Goal: Download file/media

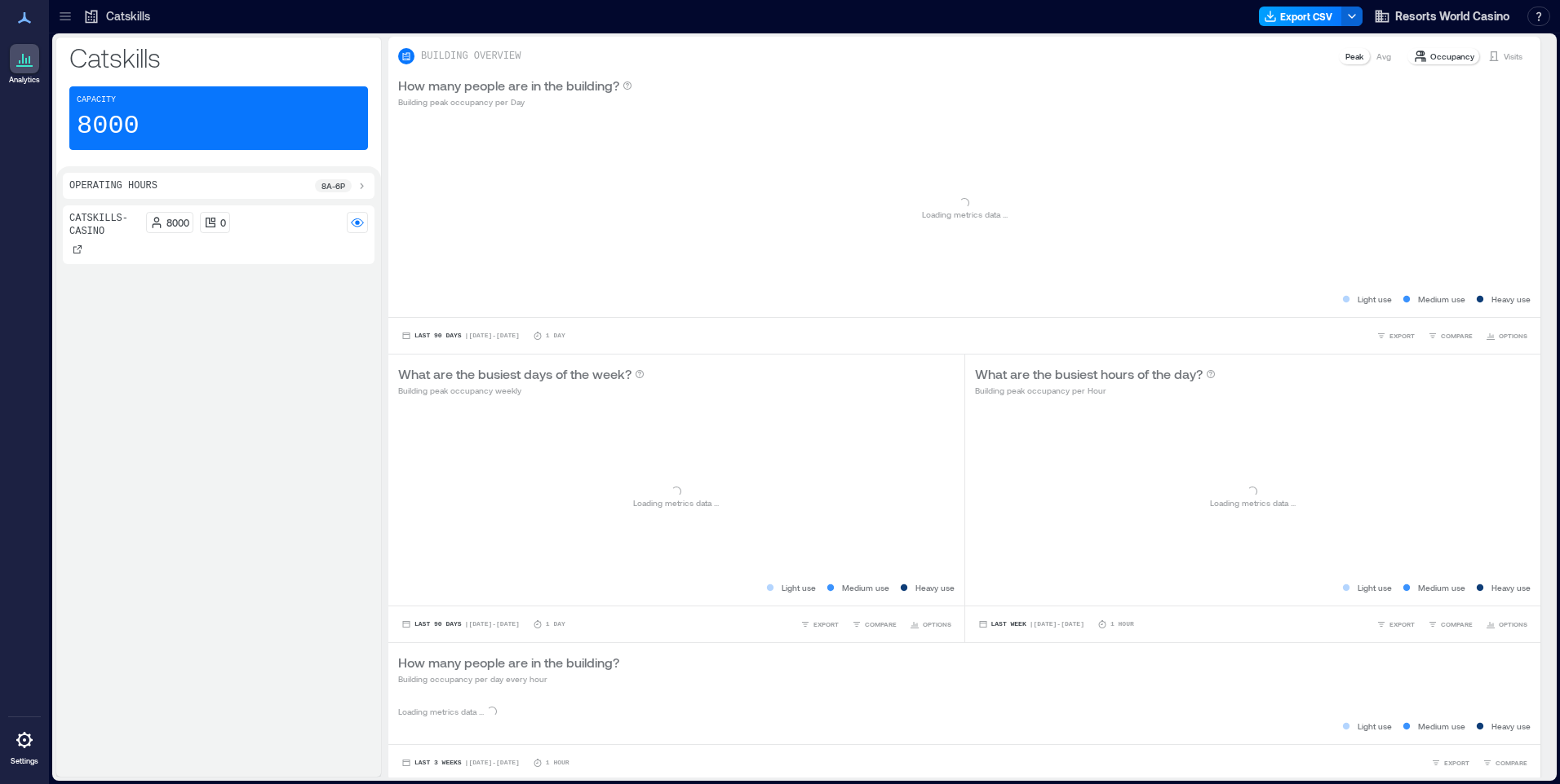
click at [1311, 16] on button "Export CSV" at bounding box center [1300, 17] width 83 height 20
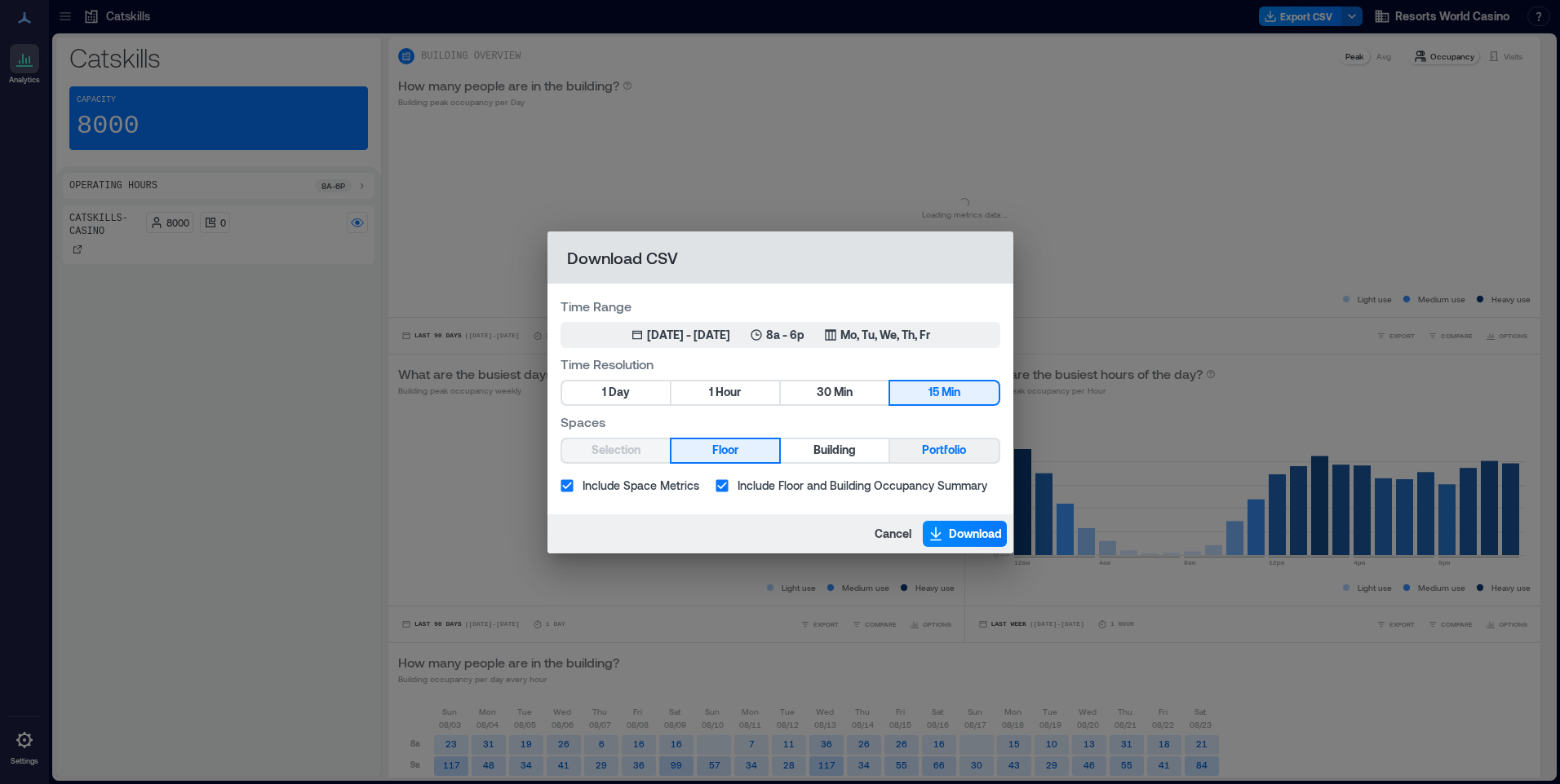
click at [955, 446] on span "Portfolio" at bounding box center [944, 450] width 44 height 20
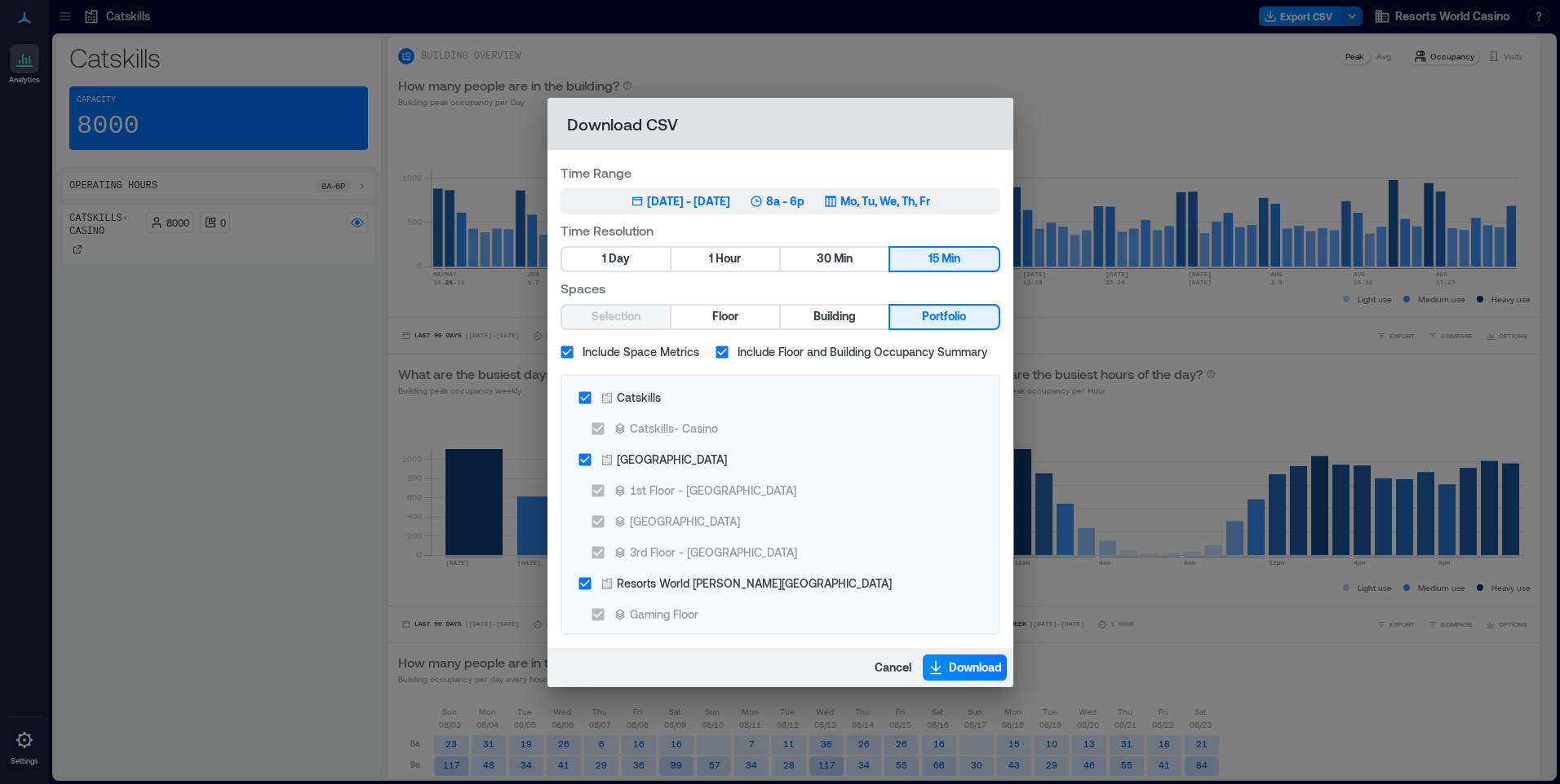
click at [930, 204] on p "Mo, Tu, We, Th, Fr" at bounding box center [885, 201] width 90 height 16
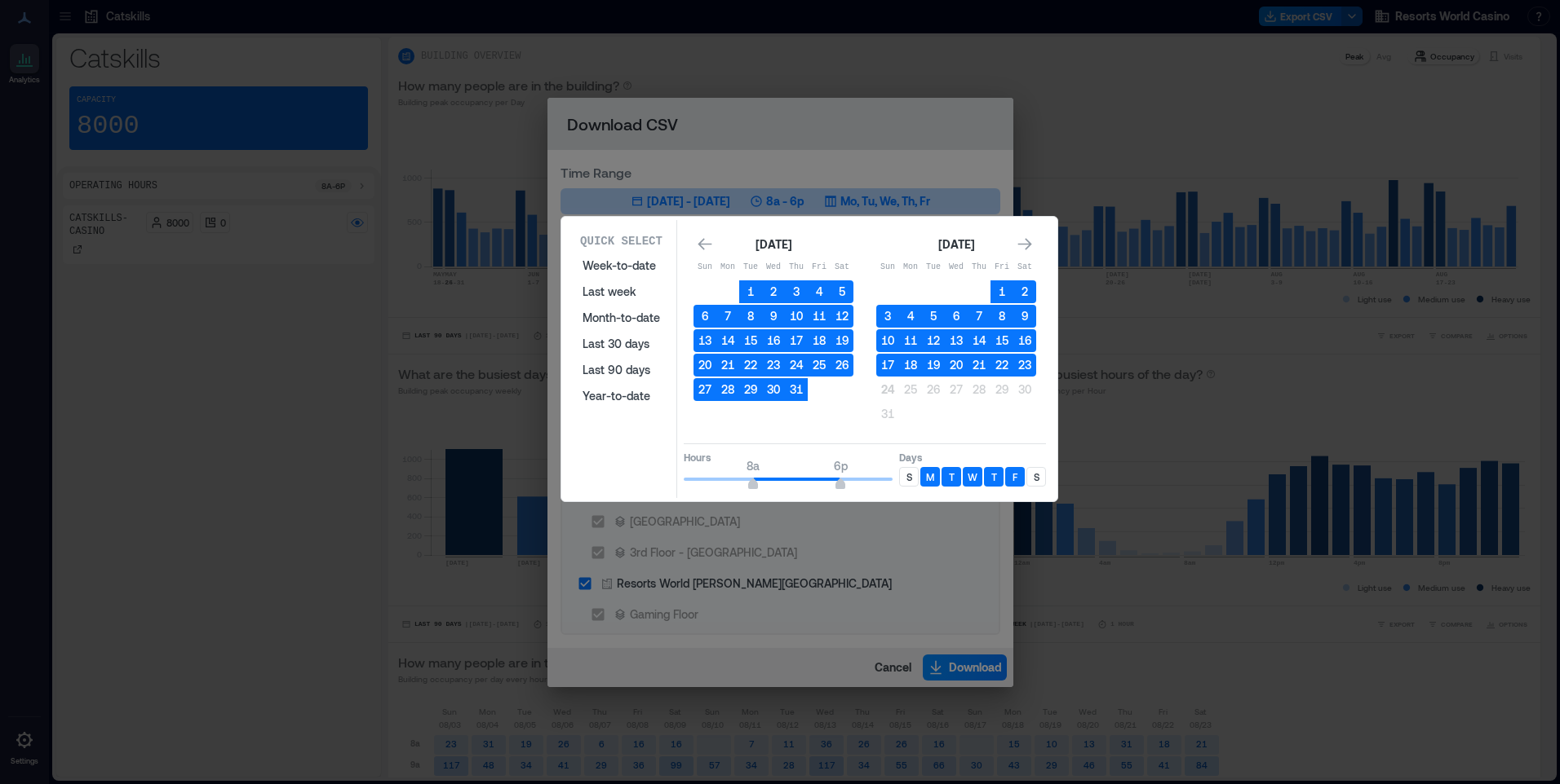
click at [915, 479] on div "S" at bounding box center [909, 477] width 20 height 20
click at [1034, 476] on p "S" at bounding box center [1037, 477] width 6 height 13
click at [1028, 367] on button "23" at bounding box center [1024, 365] width 23 height 23
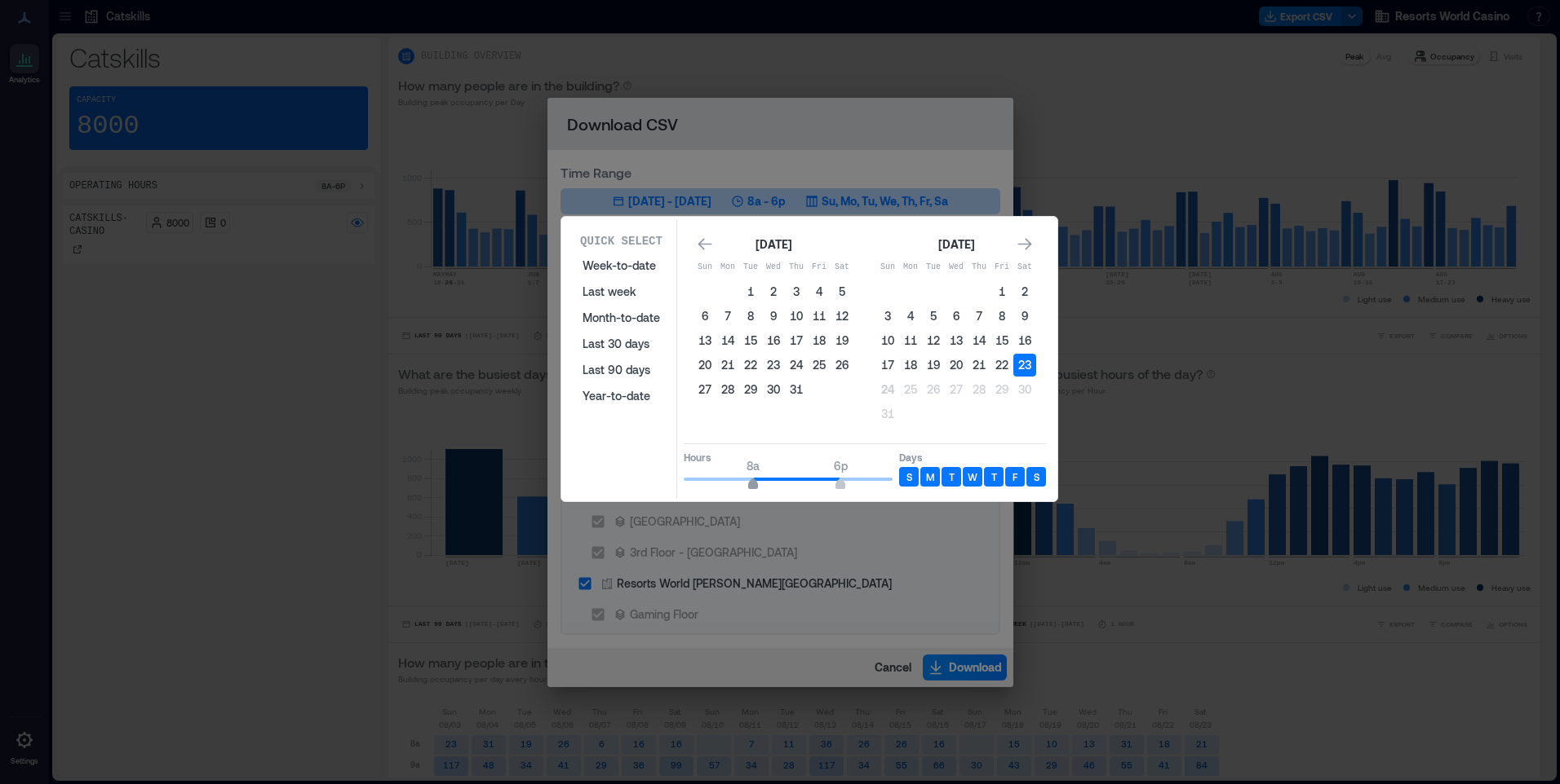
type input "*"
drag, startPoint x: 757, startPoint y: 485, endPoint x: 740, endPoint y: 485, distance: 17.0
click at [740, 485] on span "6a" at bounding box center [736, 486] width 10 height 7
type input "**"
drag, startPoint x: 839, startPoint y: 484, endPoint x: 897, endPoint y: 481, distance: 58.1
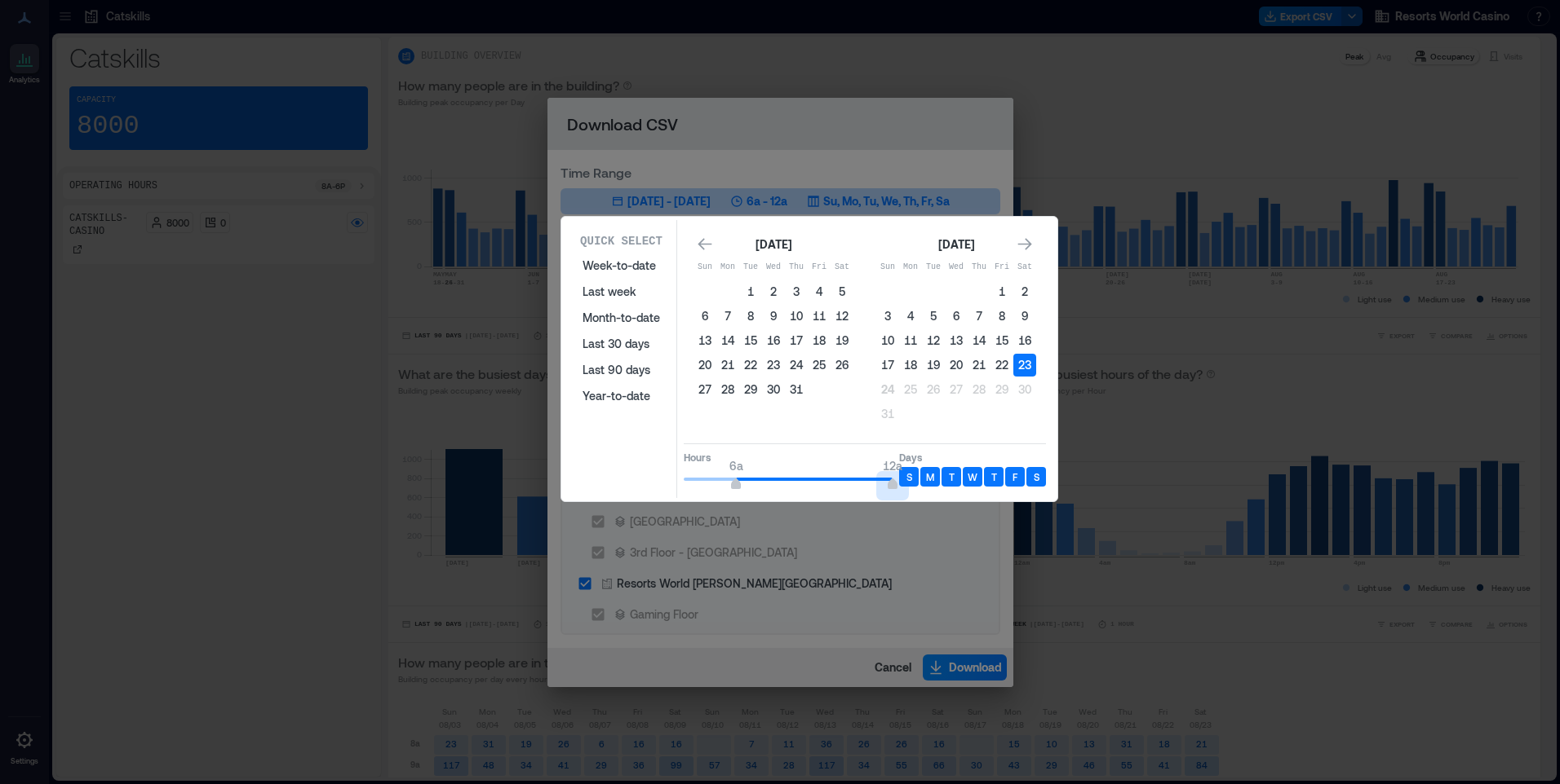
click at [897, 481] on div "Hours 6a 12a Days S M T W T F S" at bounding box center [864, 468] width 362 height 48
click at [842, 435] on div "[DATE] Sun Mon Tue Wed Thu Fri Sat 1 2 3 4 5 6 7 8 9 10 11 12 13 14 15 16 17 18…" at bounding box center [864, 331] width 362 height 212
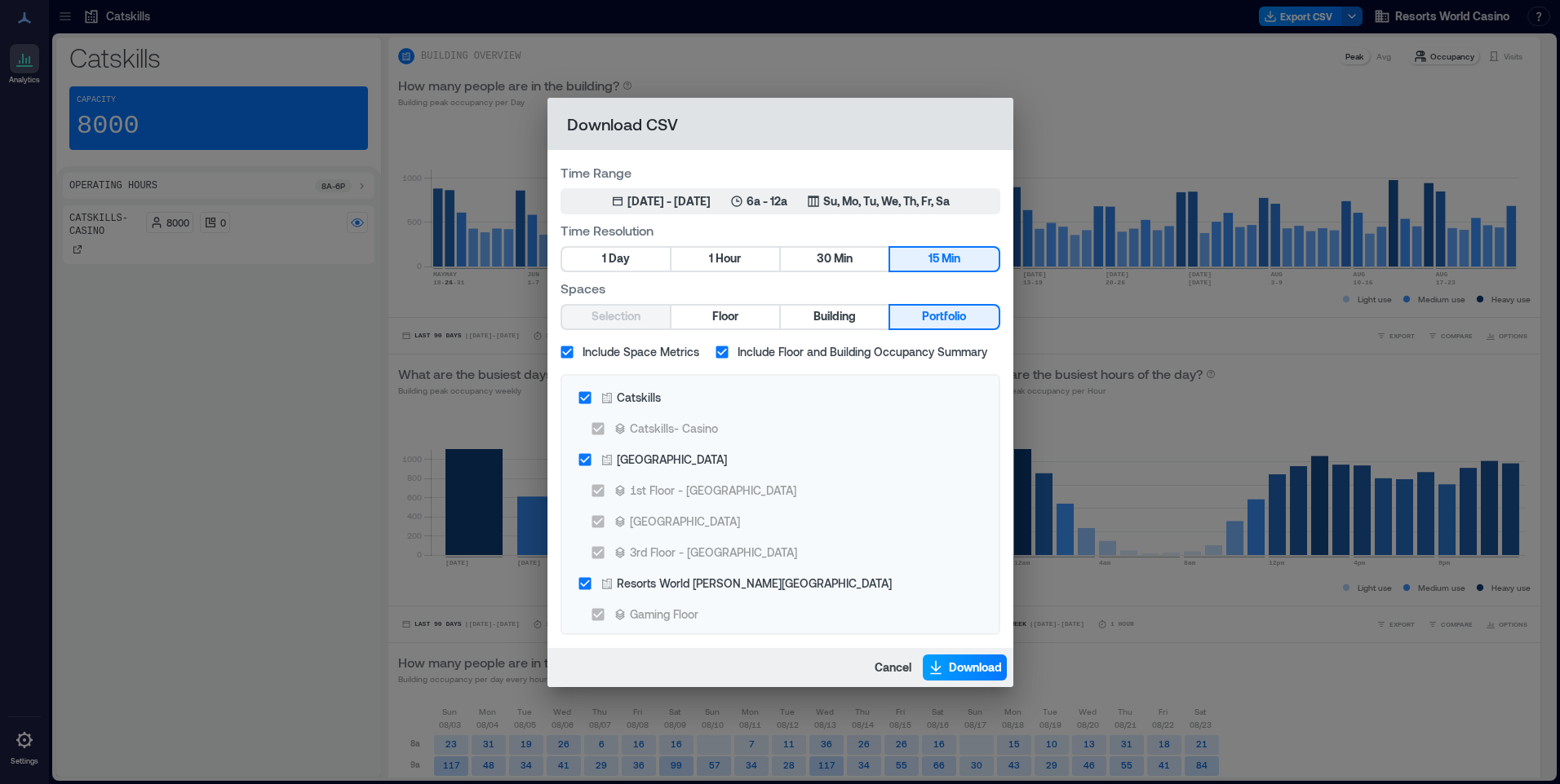
click at [959, 673] on span "Download" at bounding box center [975, 667] width 53 height 16
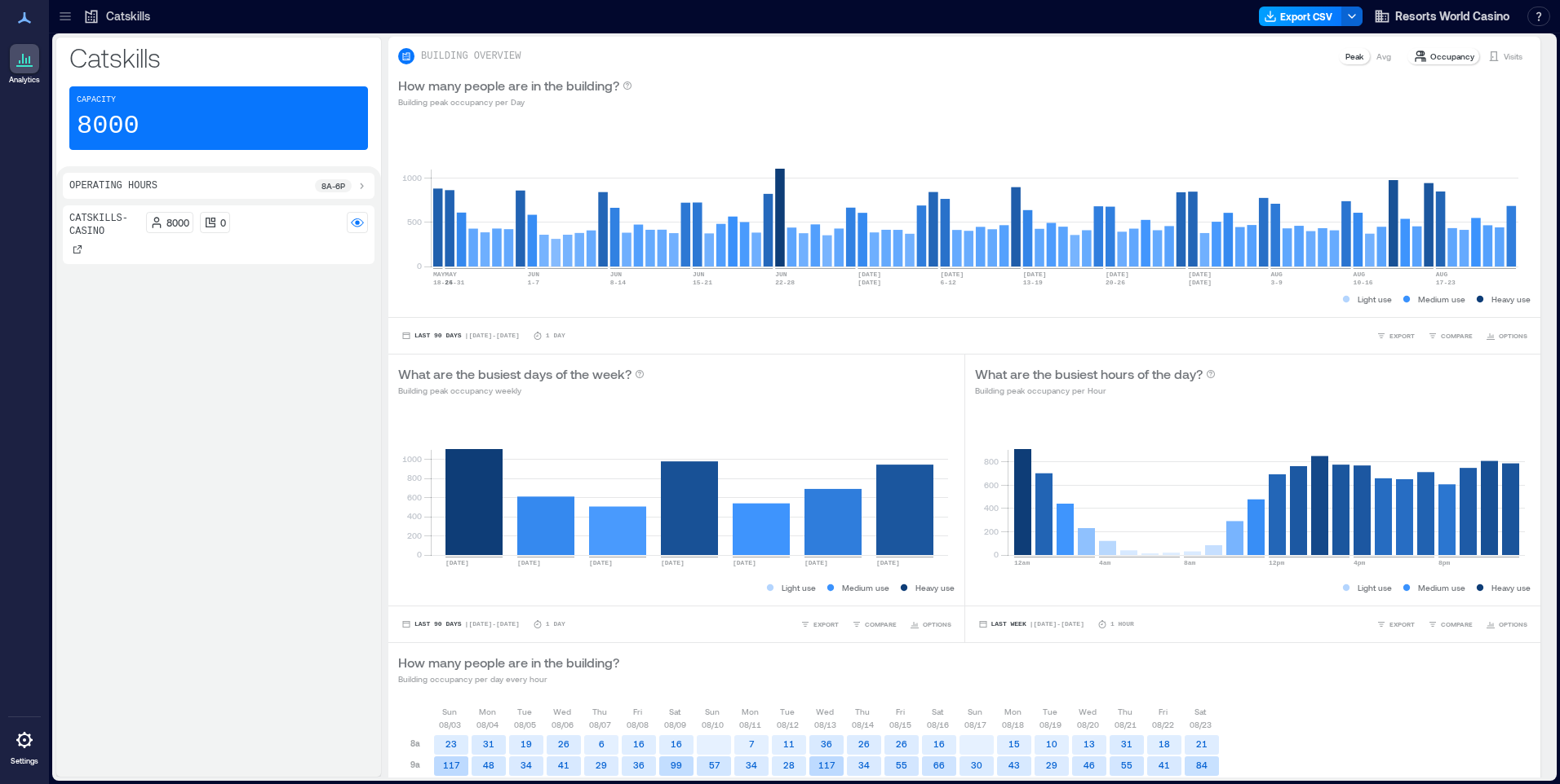
click at [1303, 16] on button "Export CSV" at bounding box center [1300, 17] width 83 height 20
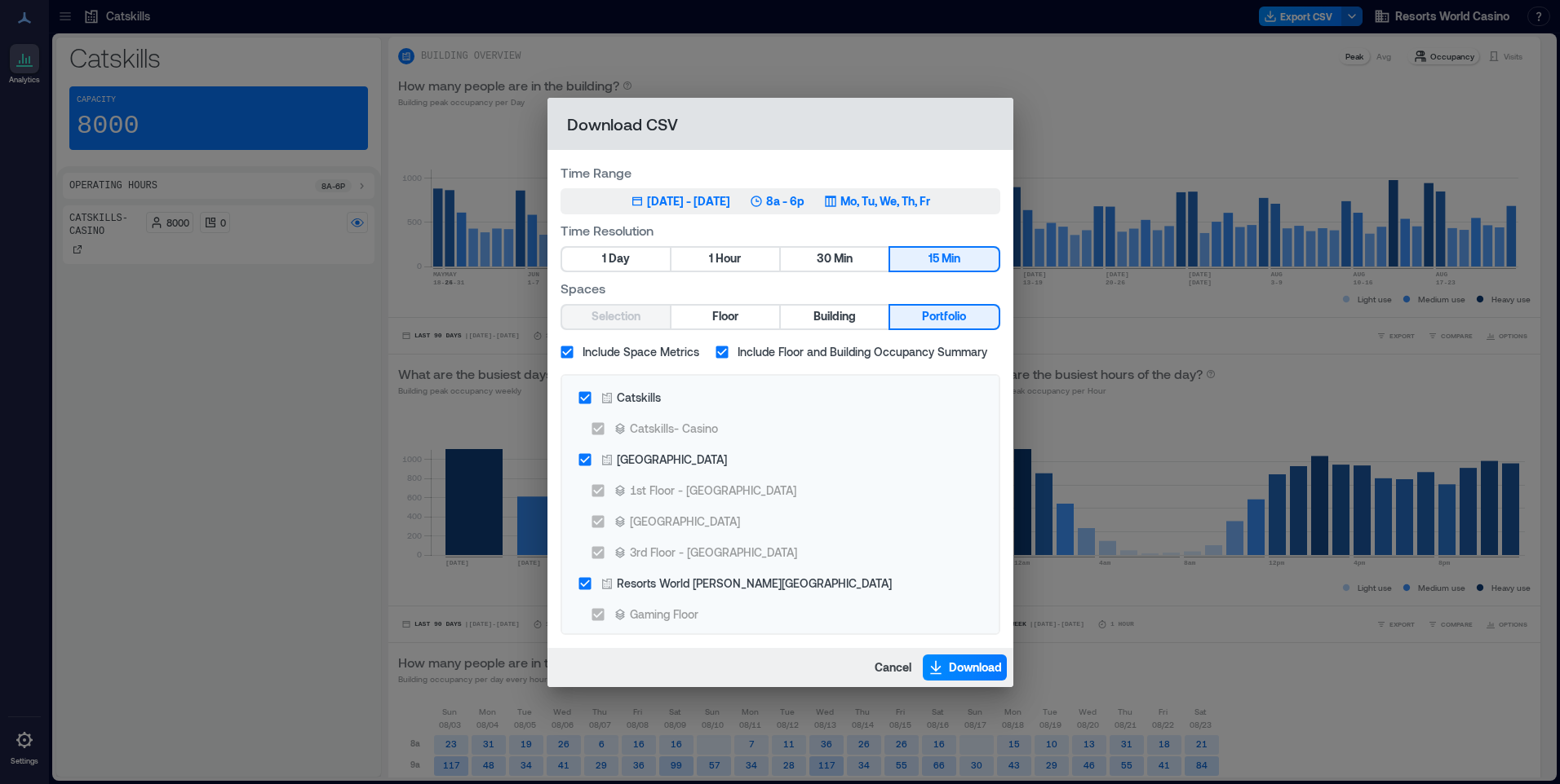
click at [904, 218] on div "Time Range May 24, 2025 - [DATE] 8a - 6p Mo, Tu, We, Th, Fr Time Resolution 1 D…" at bounding box center [780, 398] width 466 height 498
click at [894, 186] on div "Time Range May 24, 2025 - [DATE] 8a - 6p Mo, Tu, We, Th, Fr" at bounding box center [780, 188] width 440 height 51
click at [837, 203] on icon "button" at bounding box center [830, 200] width 13 height 13
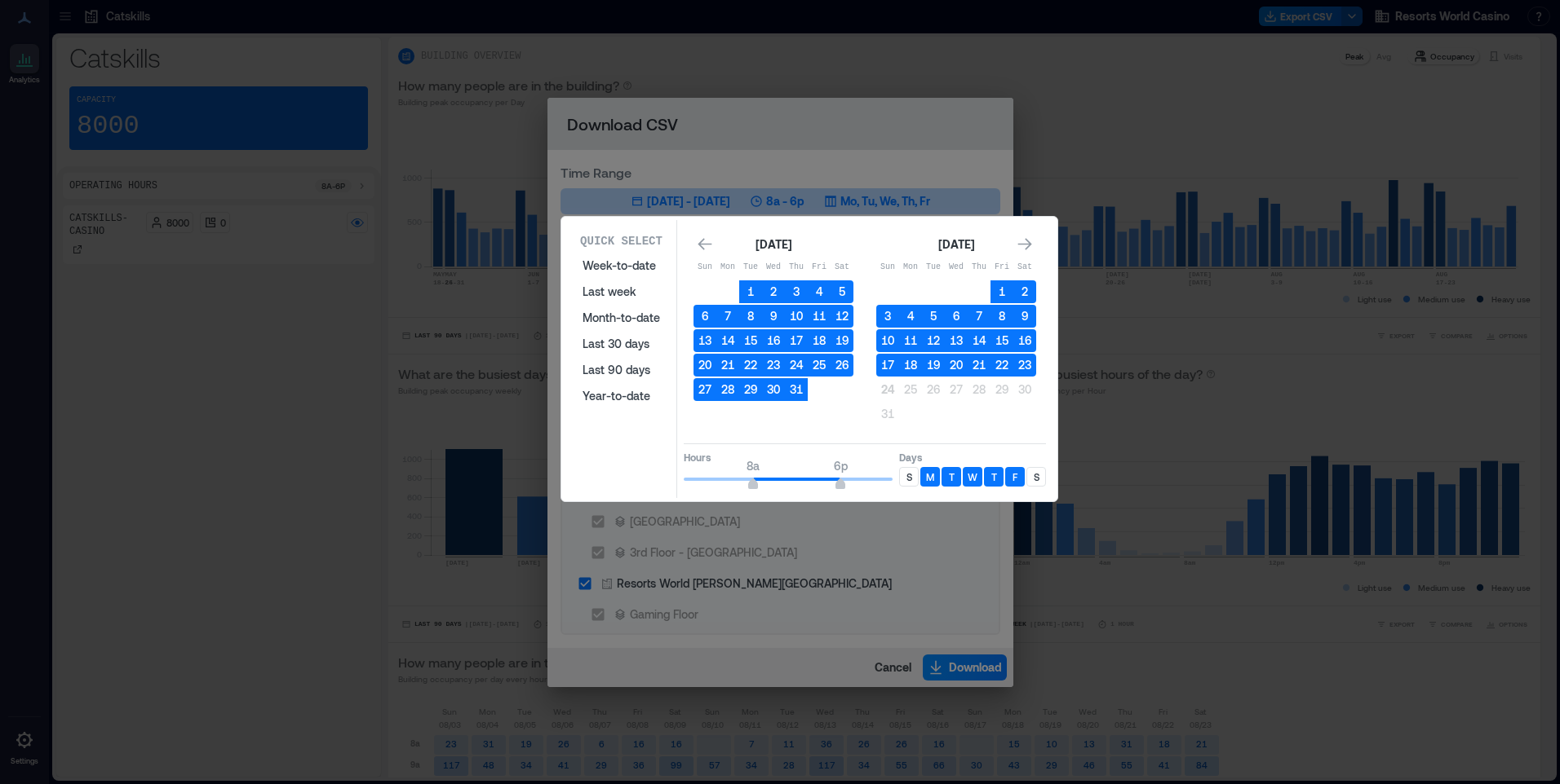
click at [909, 477] on p "S" at bounding box center [909, 477] width 6 height 13
click at [1042, 476] on div "S" at bounding box center [1036, 477] width 20 height 20
click at [1025, 360] on button "23" at bounding box center [1024, 365] width 23 height 23
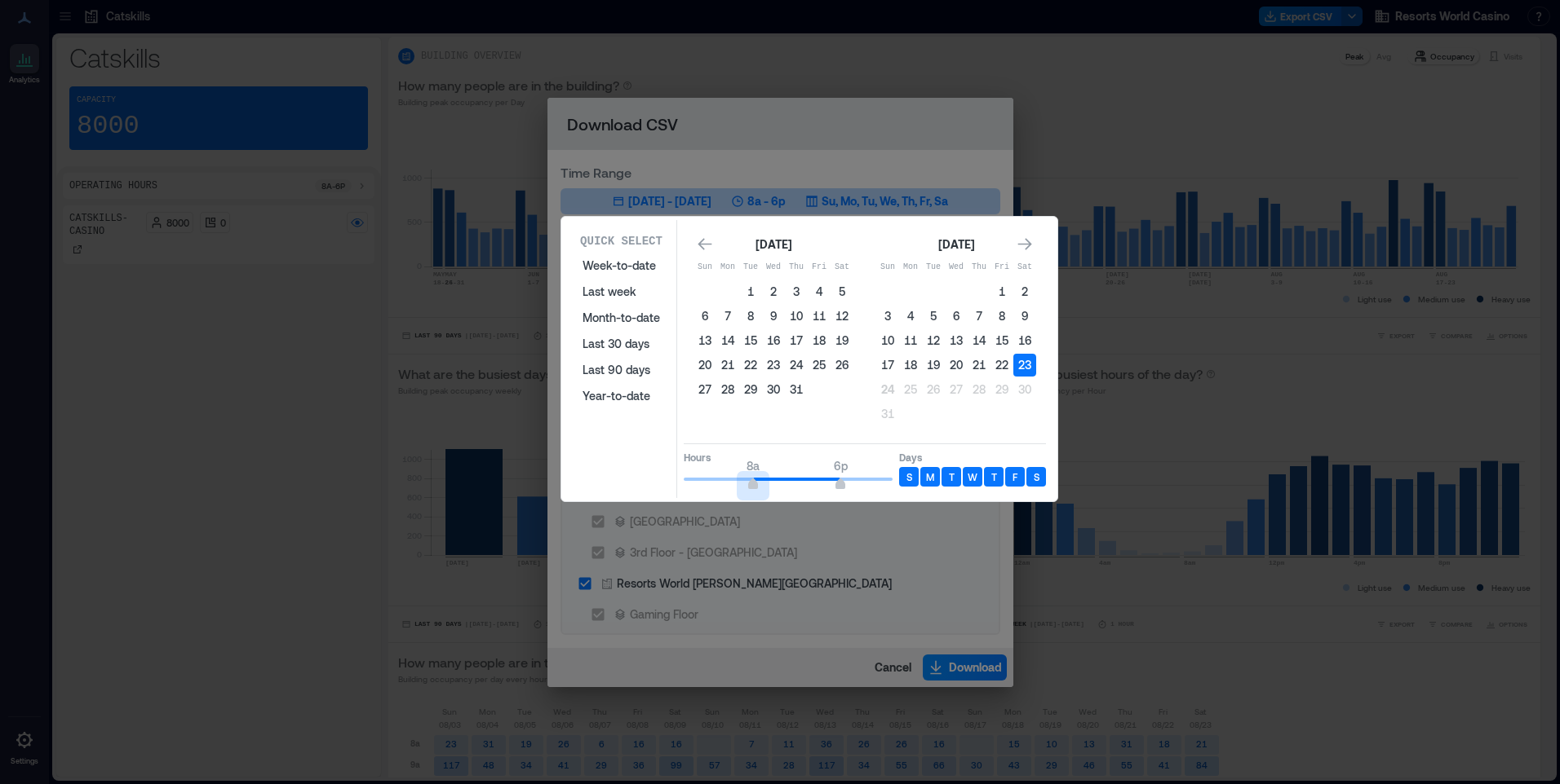
type input "*"
drag, startPoint x: 753, startPoint y: 479, endPoint x: 632, endPoint y: 480, distance: 121.0
click at [632, 480] on div "Quick Select Week-to-date Last week Month-to-date Last 30 days Last 90 days Yea…" at bounding box center [808, 359] width 486 height 278
type input "*"
drag, startPoint x: 835, startPoint y: 488, endPoint x: 733, endPoint y: 489, distance: 102.0
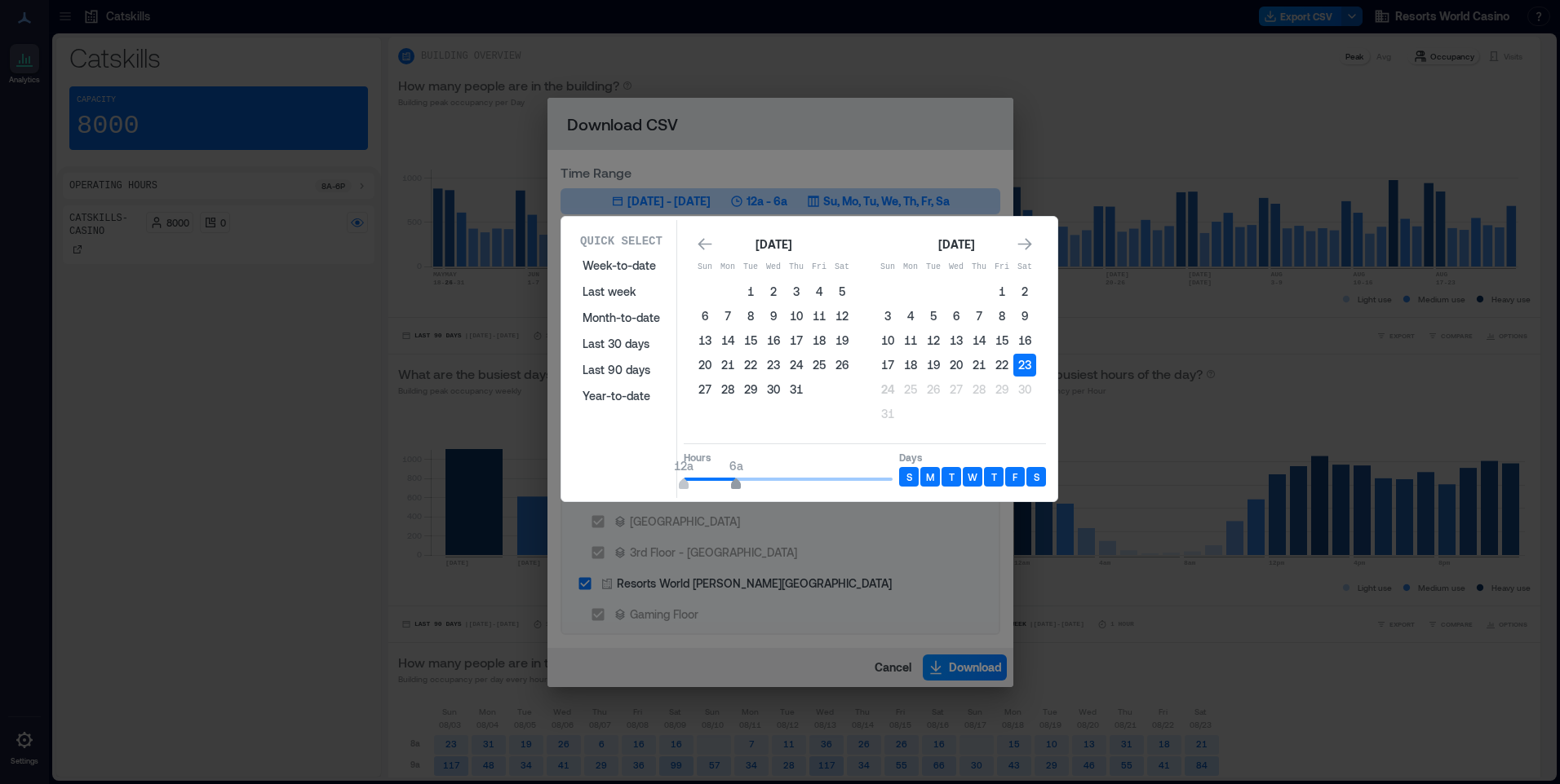
click at [733, 489] on span "6a" at bounding box center [736, 486] width 10 height 7
click at [774, 492] on div "Quick Select Week-to-date Last week Month-to-date Last 30 days Last 90 days Yea…" at bounding box center [808, 359] width 486 height 278
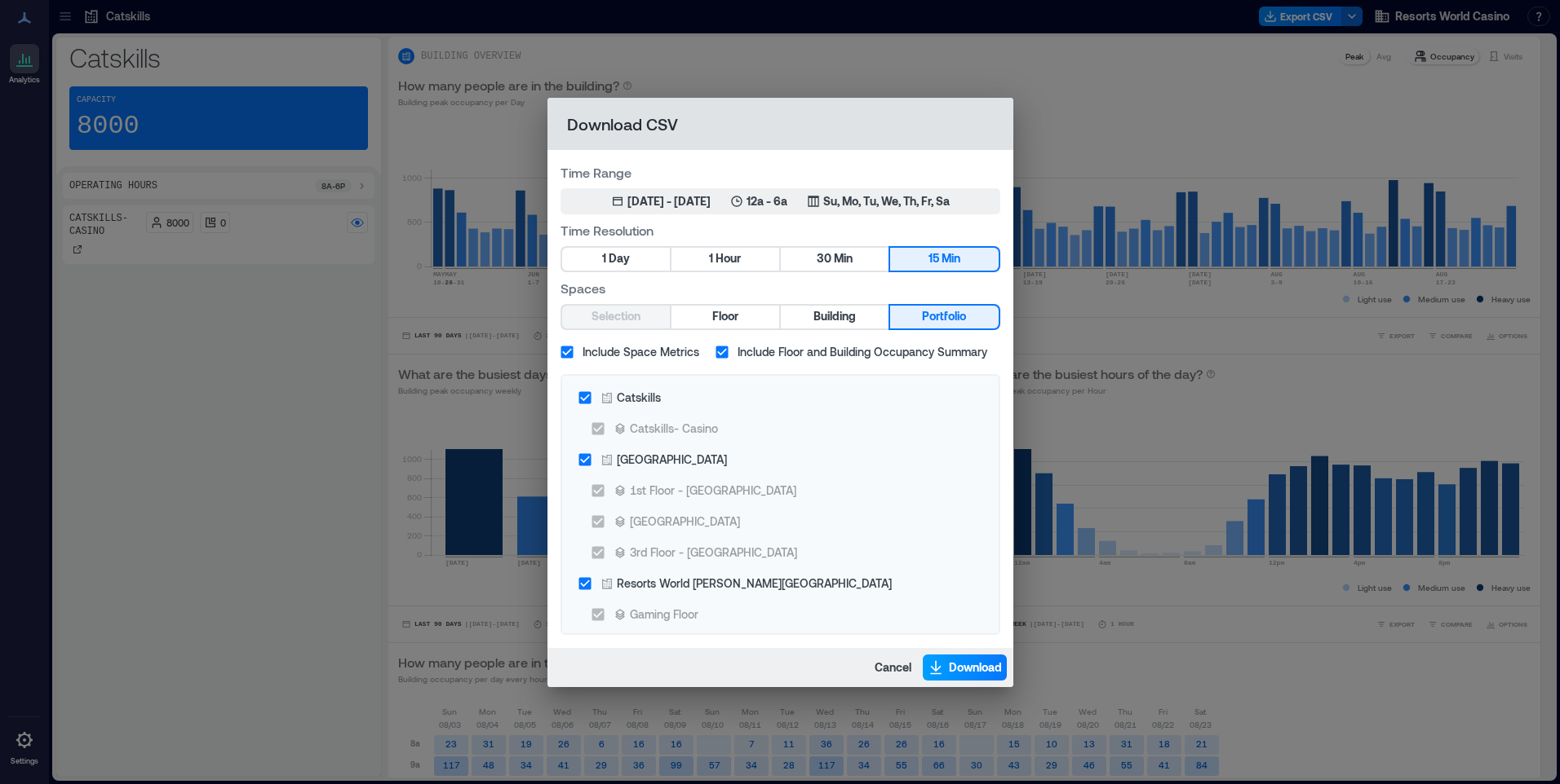
click at [972, 658] on button "Download" at bounding box center [964, 667] width 84 height 26
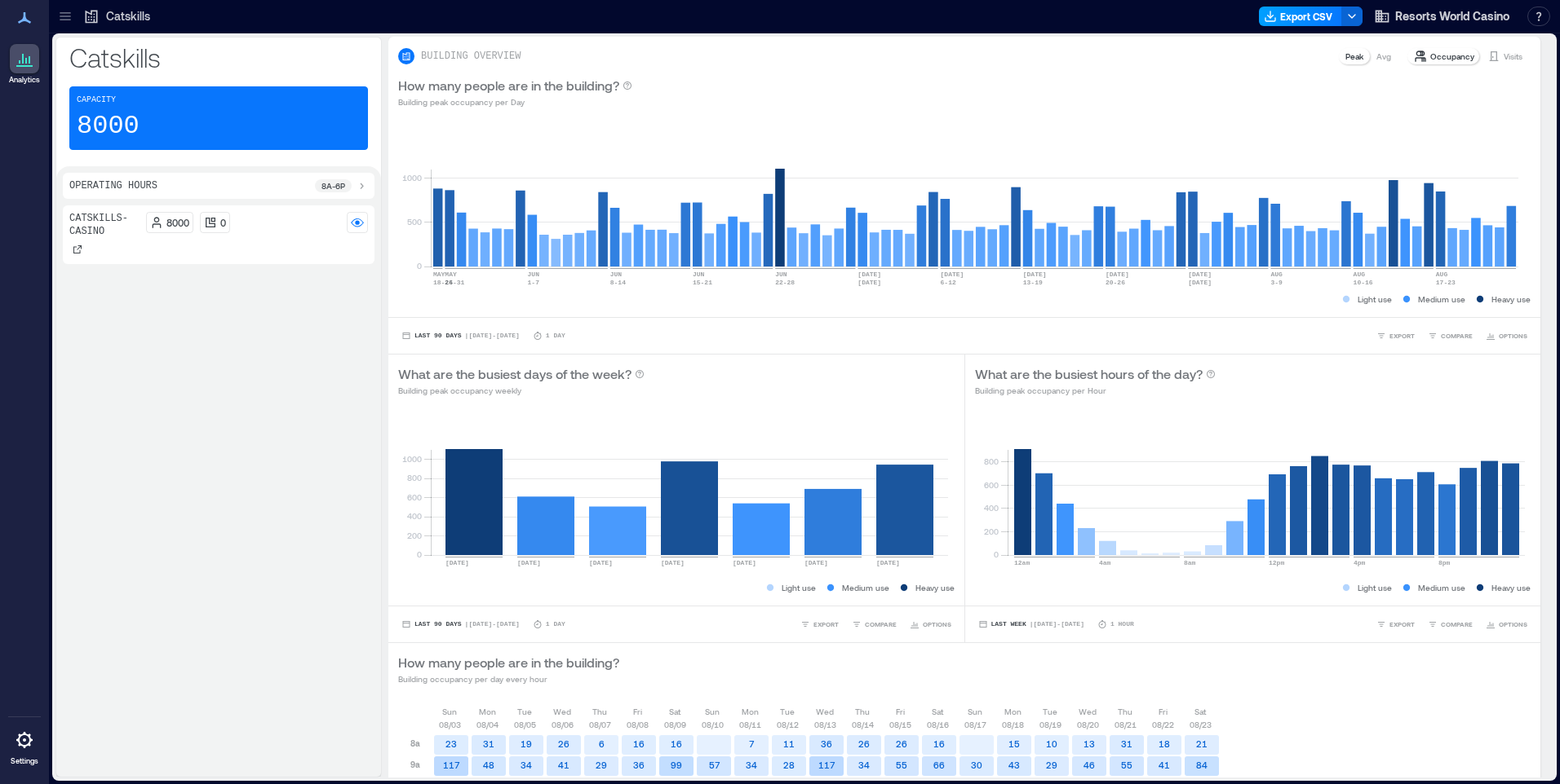
click at [1277, 16] on icon "button" at bounding box center [1270, 16] width 13 height 13
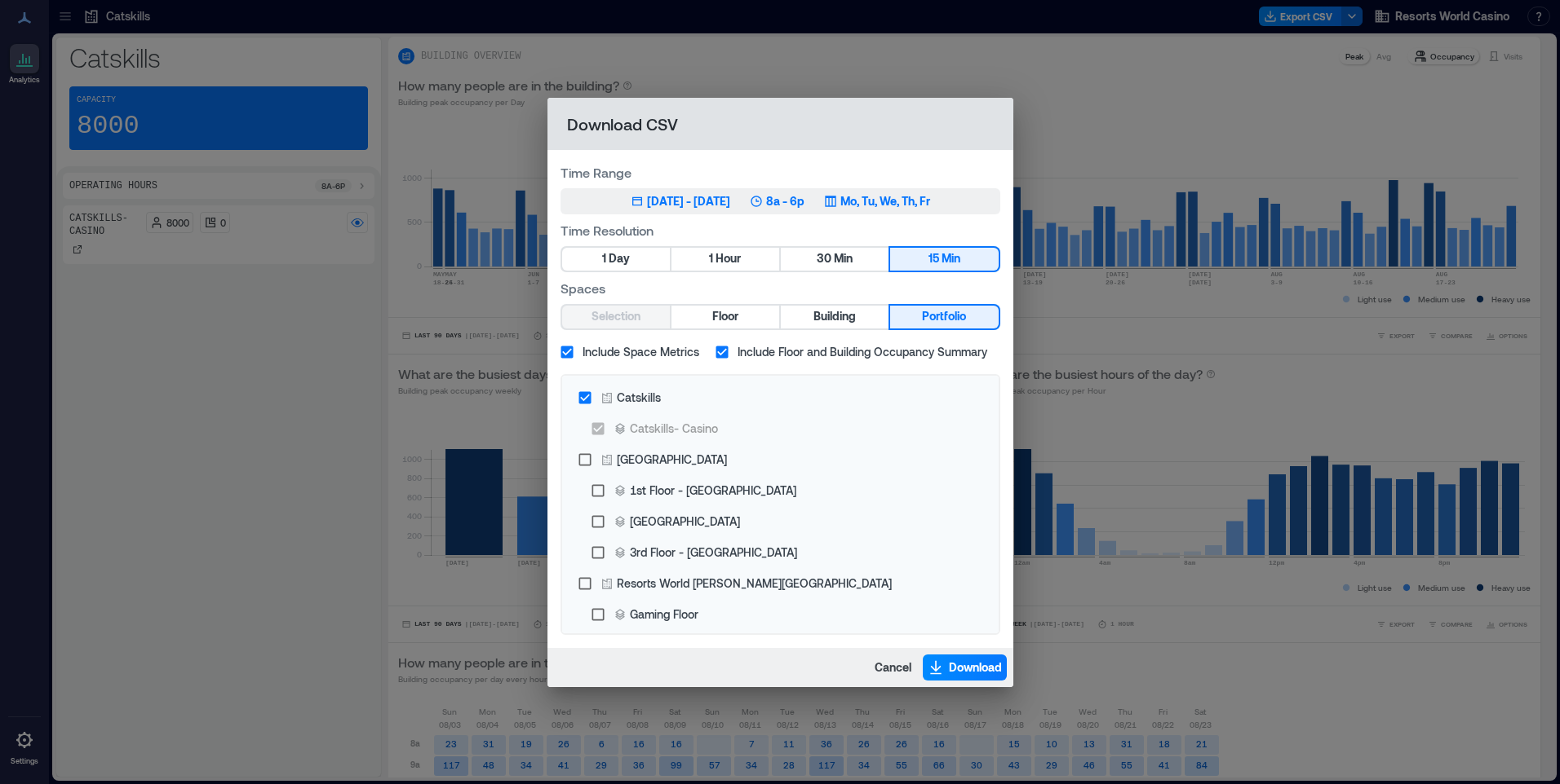
click at [928, 205] on p "Mo, Tu, We, Th, Fr" at bounding box center [885, 201] width 90 height 16
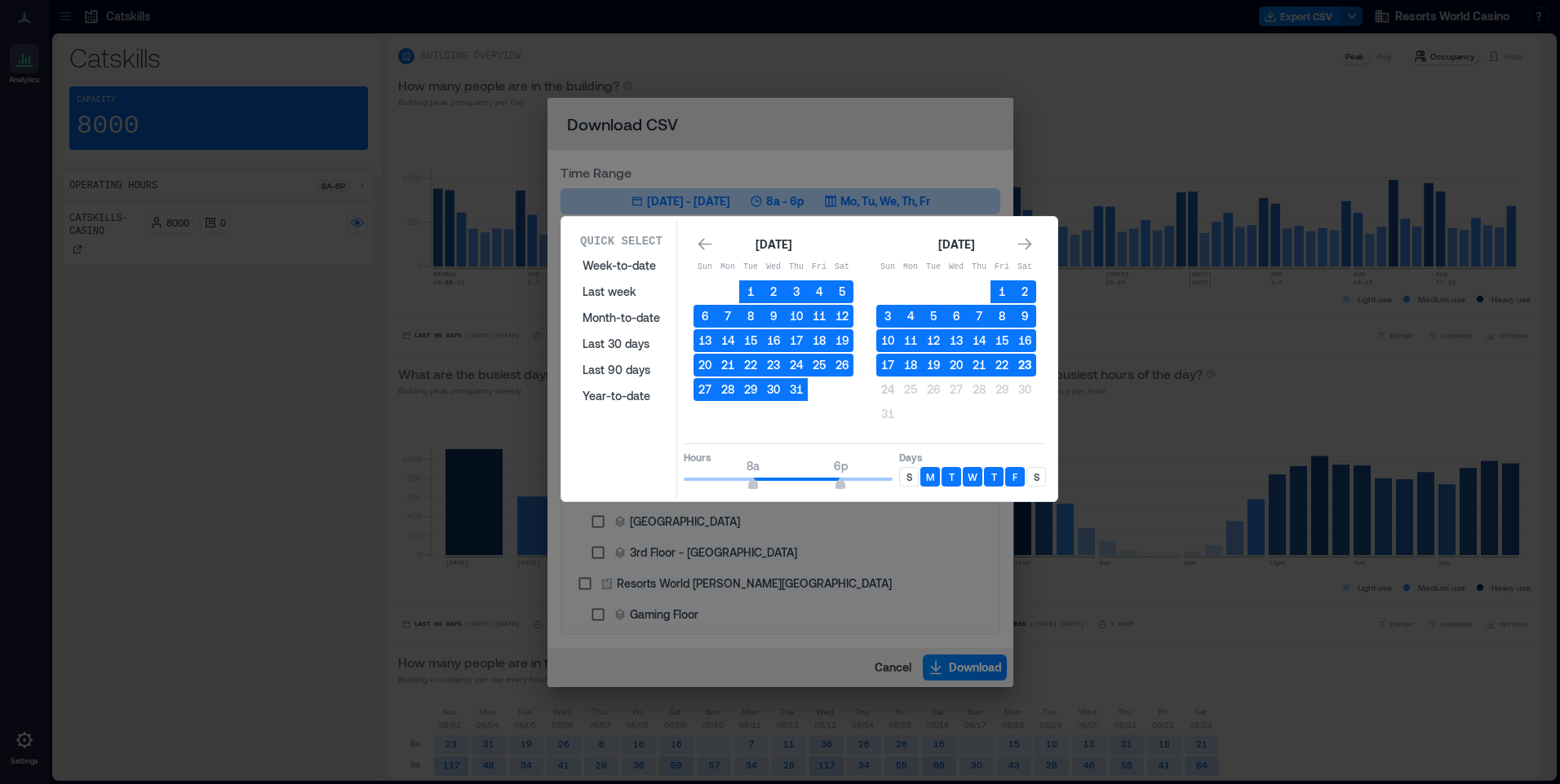
click at [1025, 364] on button "23" at bounding box center [1024, 365] width 23 height 23
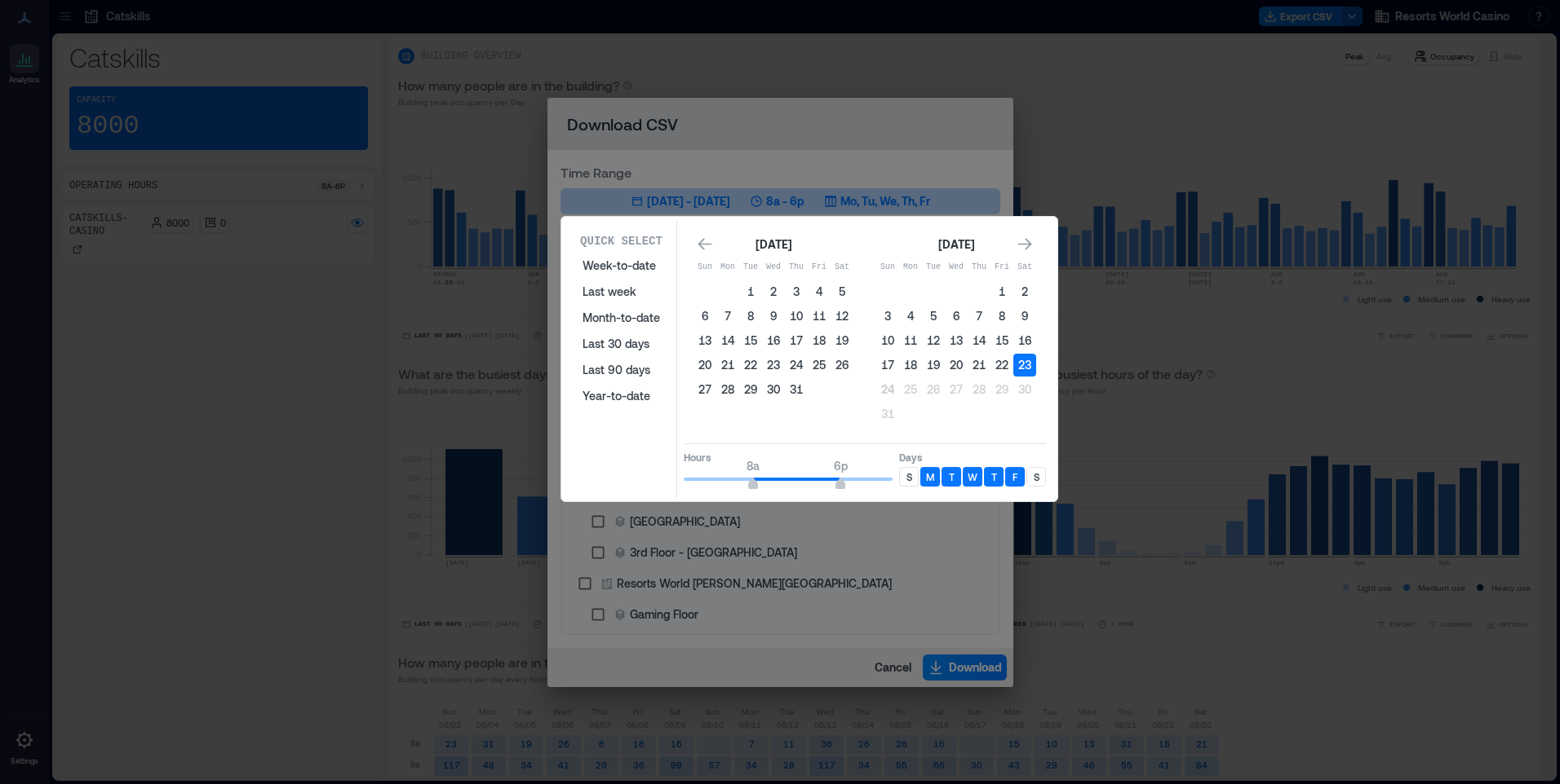
drag, startPoint x: 906, startPoint y: 478, endPoint x: 940, endPoint y: 460, distance: 38.5
click at [907, 477] on p "S" at bounding box center [909, 477] width 6 height 13
click at [1039, 481] on p "S" at bounding box center [1037, 477] width 6 height 13
type input "*"
drag, startPoint x: 756, startPoint y: 484, endPoint x: 737, endPoint y: 487, distance: 19.2
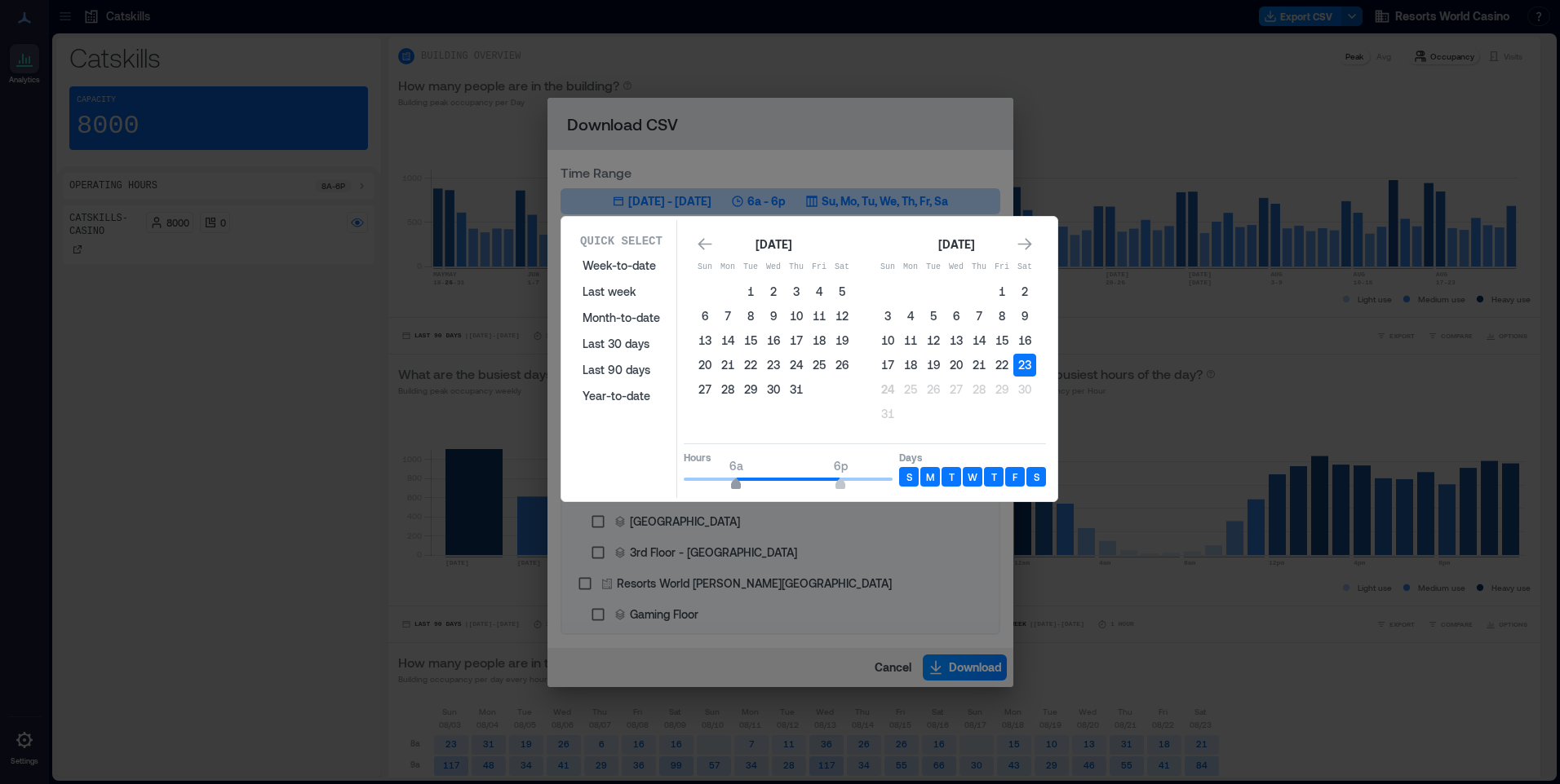
click at [737, 487] on span "6a" at bounding box center [736, 486] width 10 height 7
type input "**"
drag, startPoint x: 918, startPoint y: 486, endPoint x: 929, endPoint y: 485, distance: 11.0
click at [922, 486] on div "Hours 6a 12a Days S M T W T F S" at bounding box center [864, 468] width 362 height 48
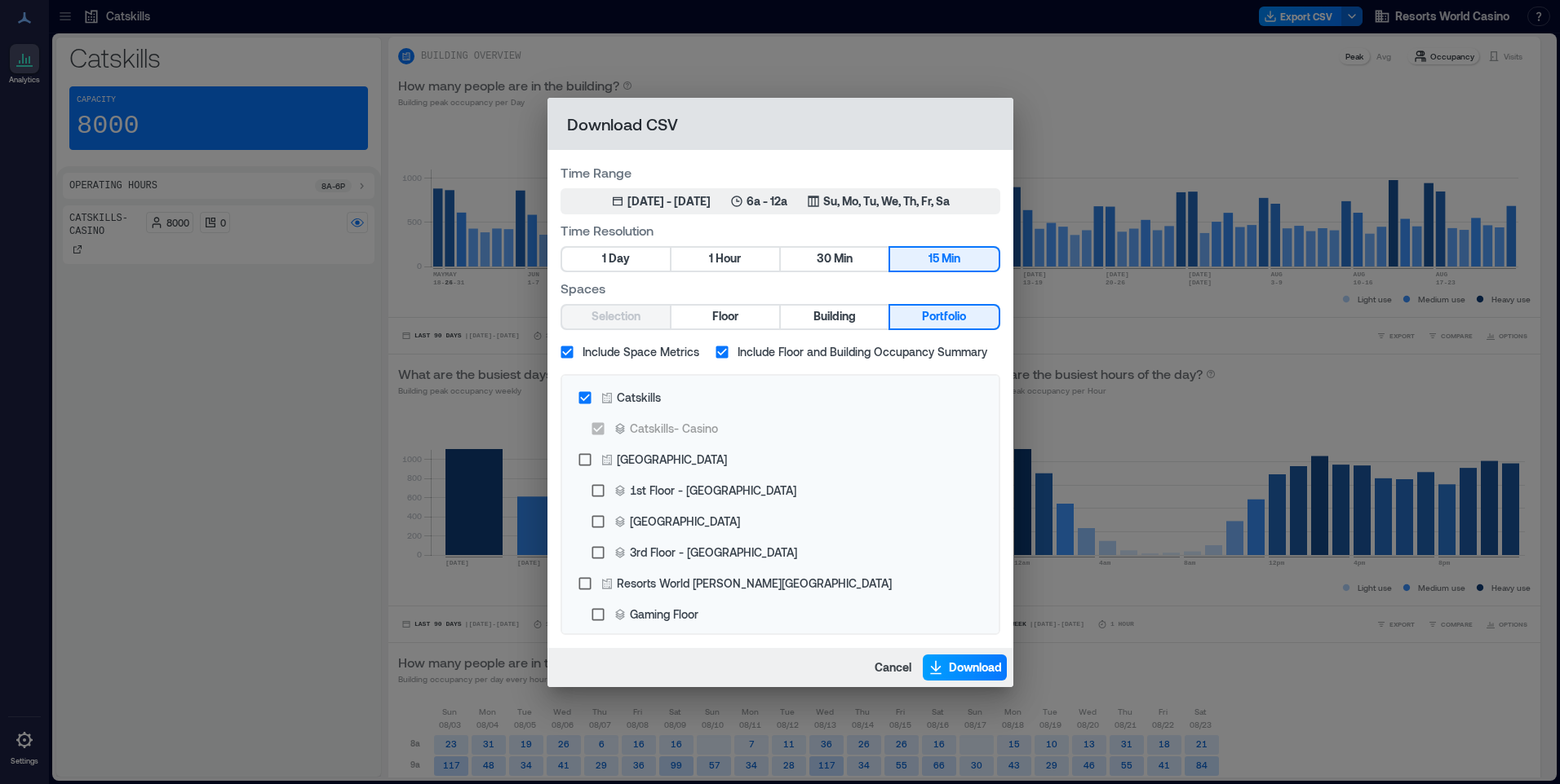
click at [952, 661] on span "Download" at bounding box center [975, 667] width 53 height 16
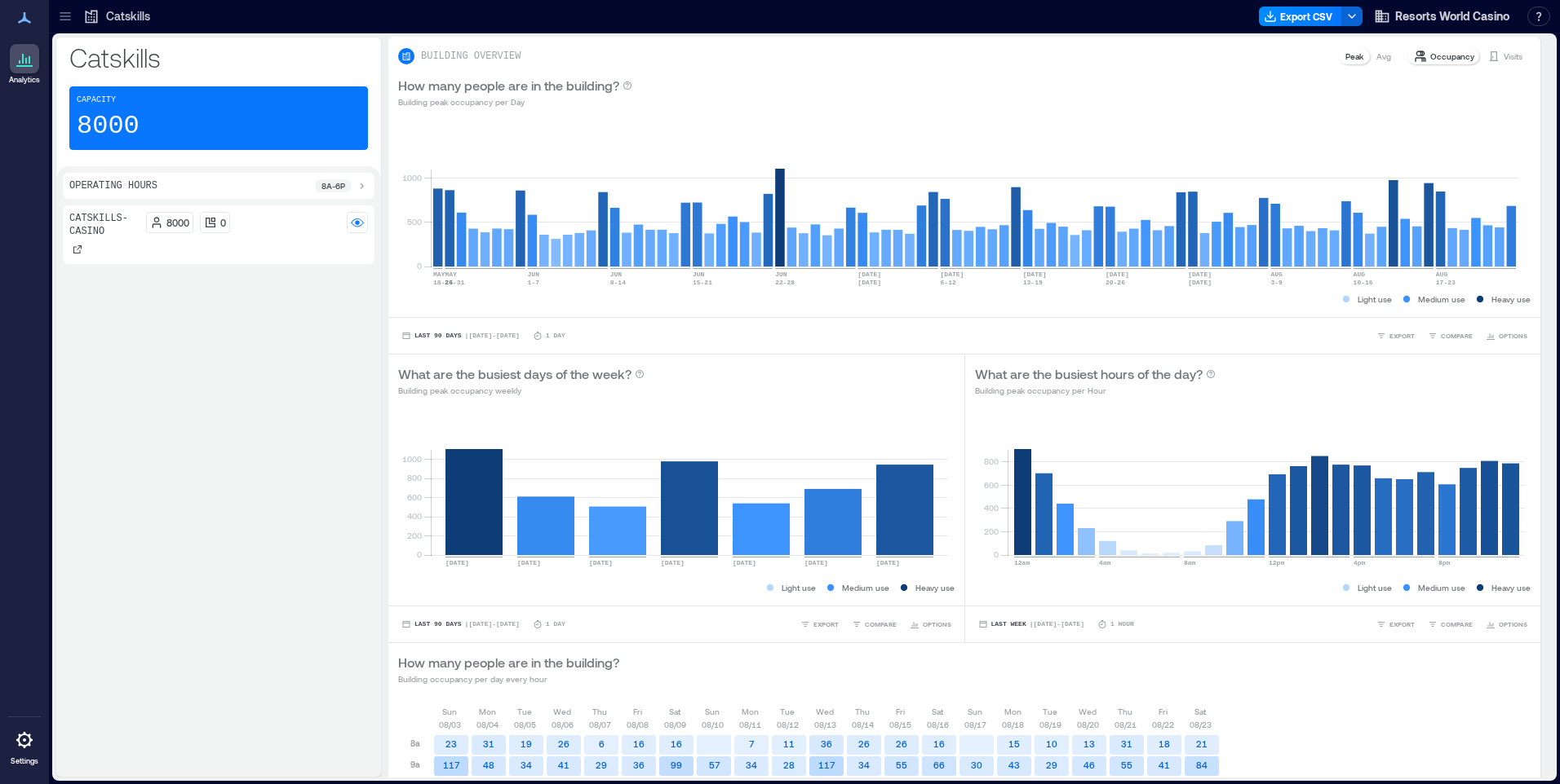
click at [1285, 27] on div "Export CSV Resorts World Casino Resources API Documentation Help Center Contact…" at bounding box center [1407, 16] width 297 height 26
click at [1285, 16] on button "Export CSV" at bounding box center [1300, 17] width 83 height 20
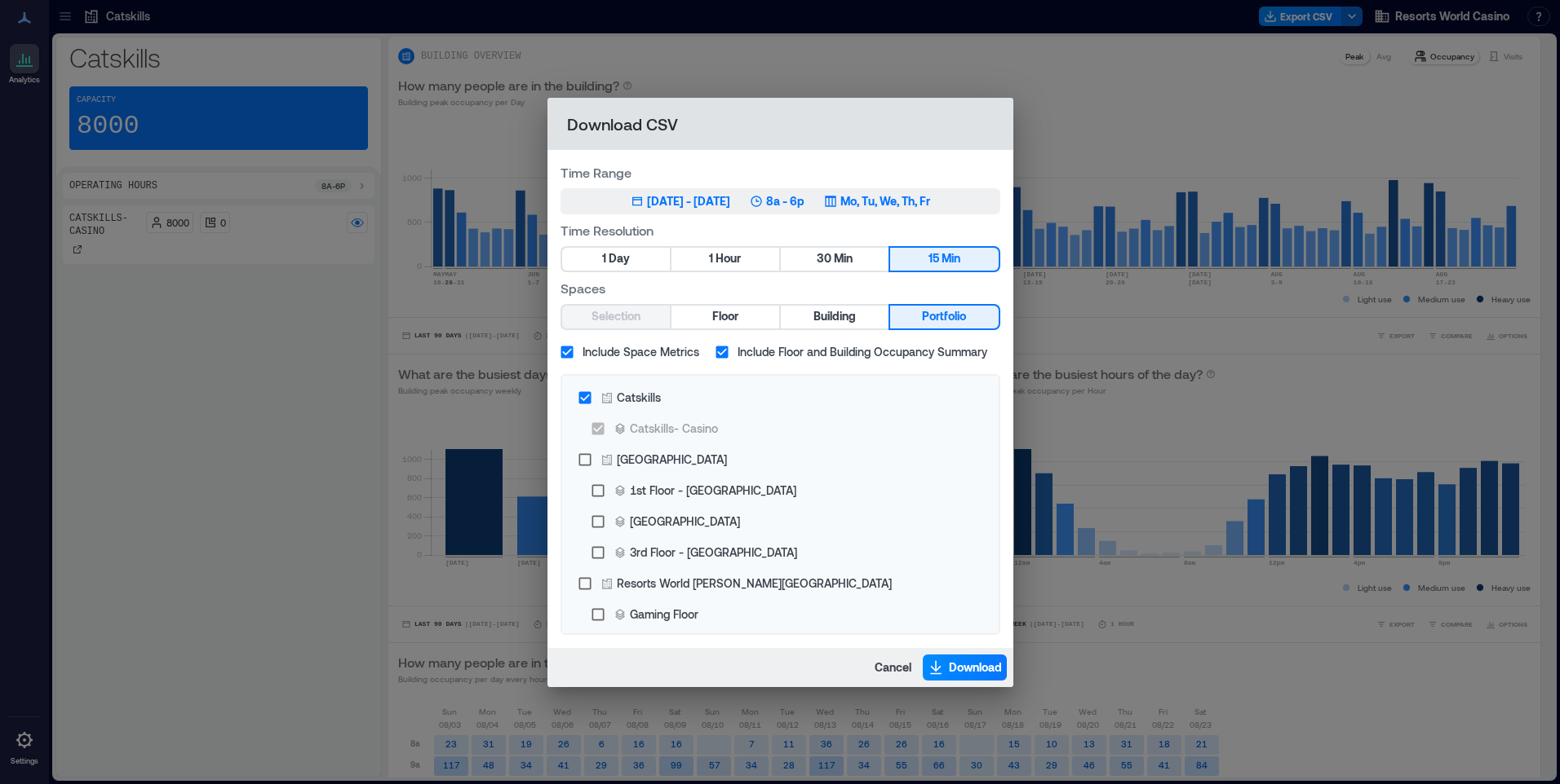
click at [927, 202] on p "Mo, Tu, We, Th, Fr" at bounding box center [885, 201] width 90 height 16
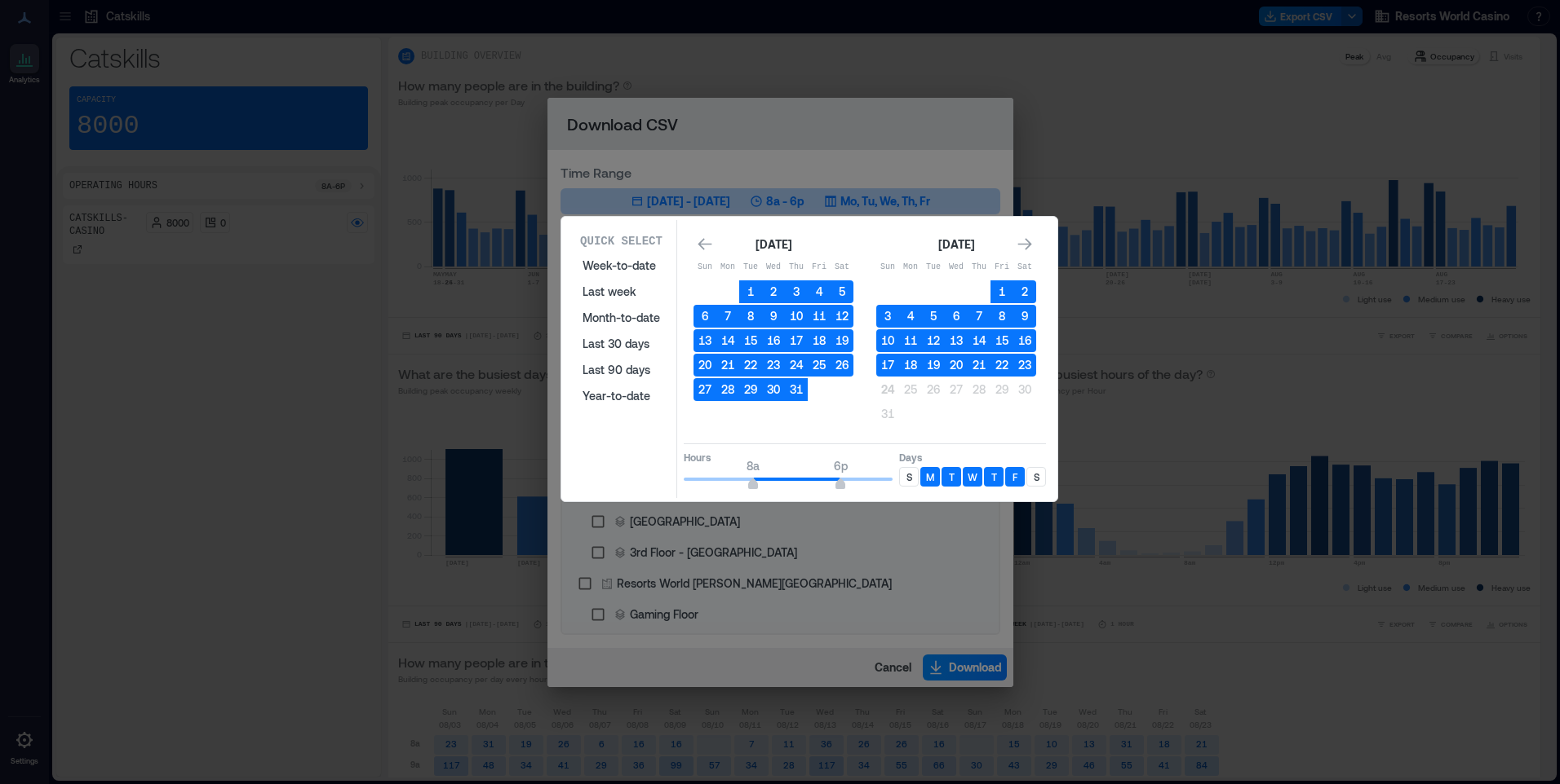
click at [909, 481] on p "S" at bounding box center [909, 477] width 6 height 13
click at [1043, 478] on div "S" at bounding box center [1036, 477] width 20 height 20
click at [907, 476] on p "S" at bounding box center [909, 477] width 6 height 13
click at [1027, 365] on button "23" at bounding box center [1024, 365] width 23 height 23
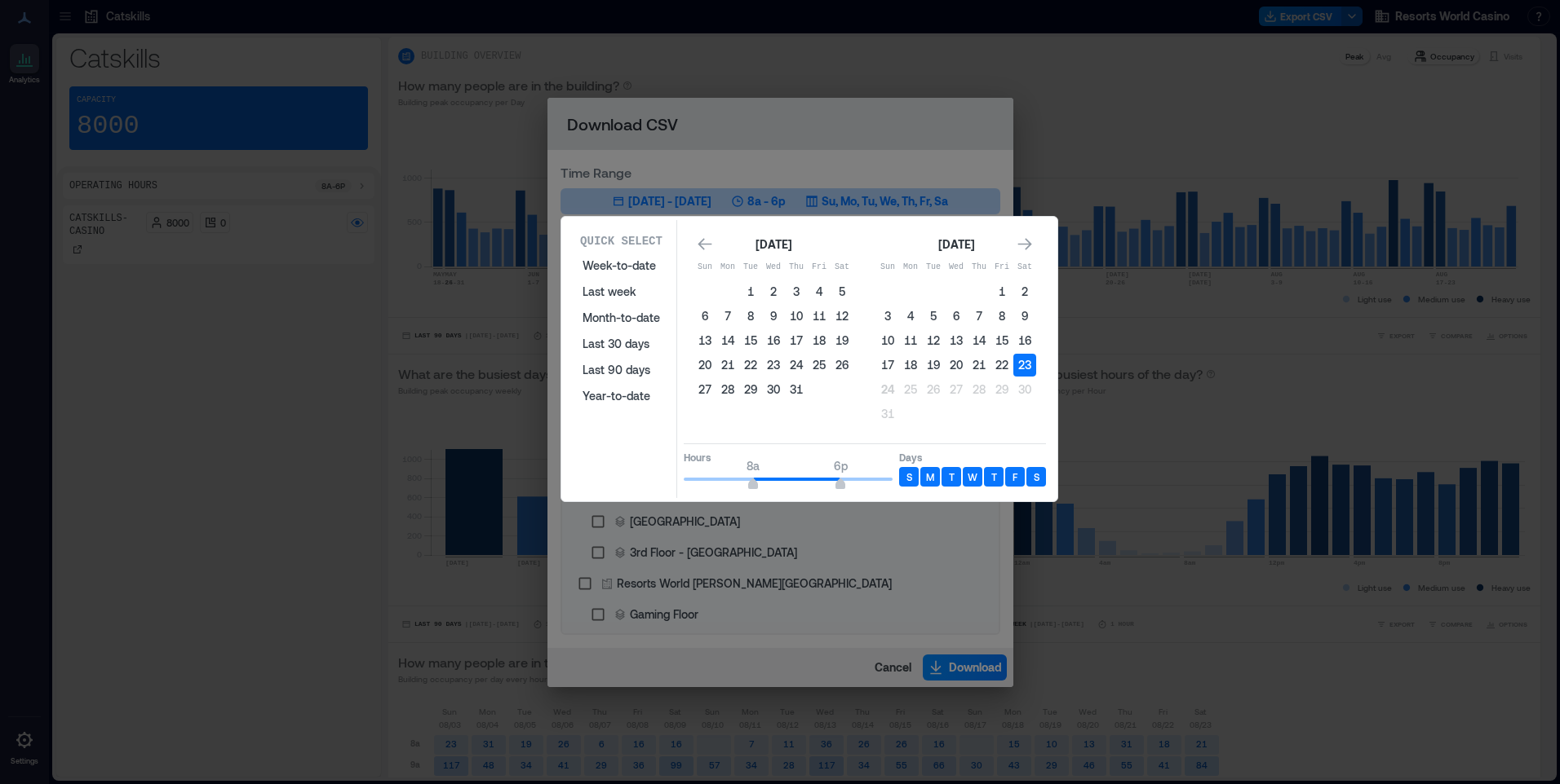
type input "*"
drag, startPoint x: 757, startPoint y: 485, endPoint x: 641, endPoint y: 485, distance: 116.0
click at [641, 485] on div "Quick Select Week-to-date Last week Month-to-date Last 30 days Last 90 days Yea…" at bounding box center [808, 359] width 486 height 278
type input "*"
drag, startPoint x: 834, startPoint y: 483, endPoint x: 736, endPoint y: 488, distance: 98.1
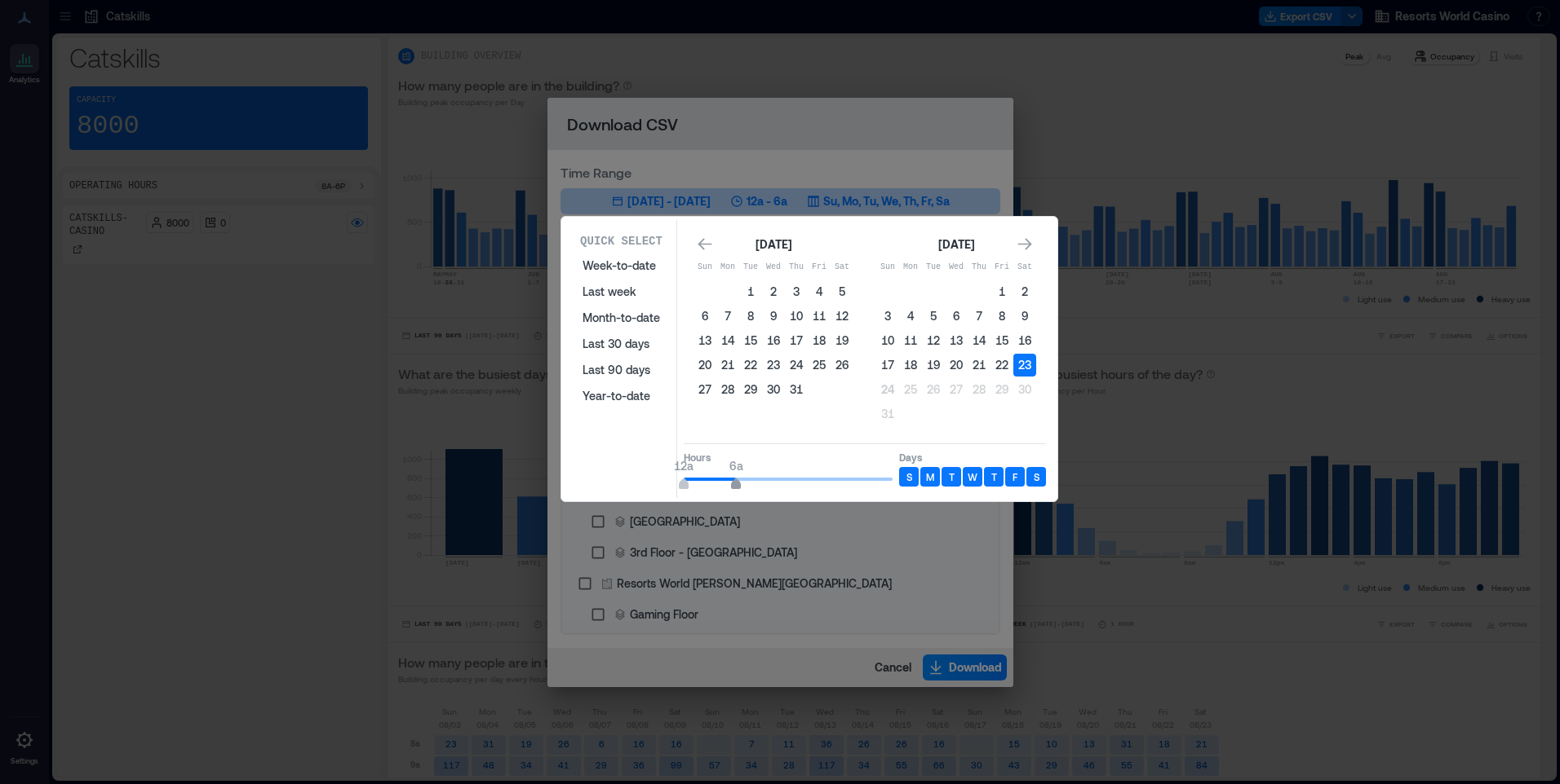
click at [736, 488] on span "12a 6a" at bounding box center [787, 479] width 209 height 25
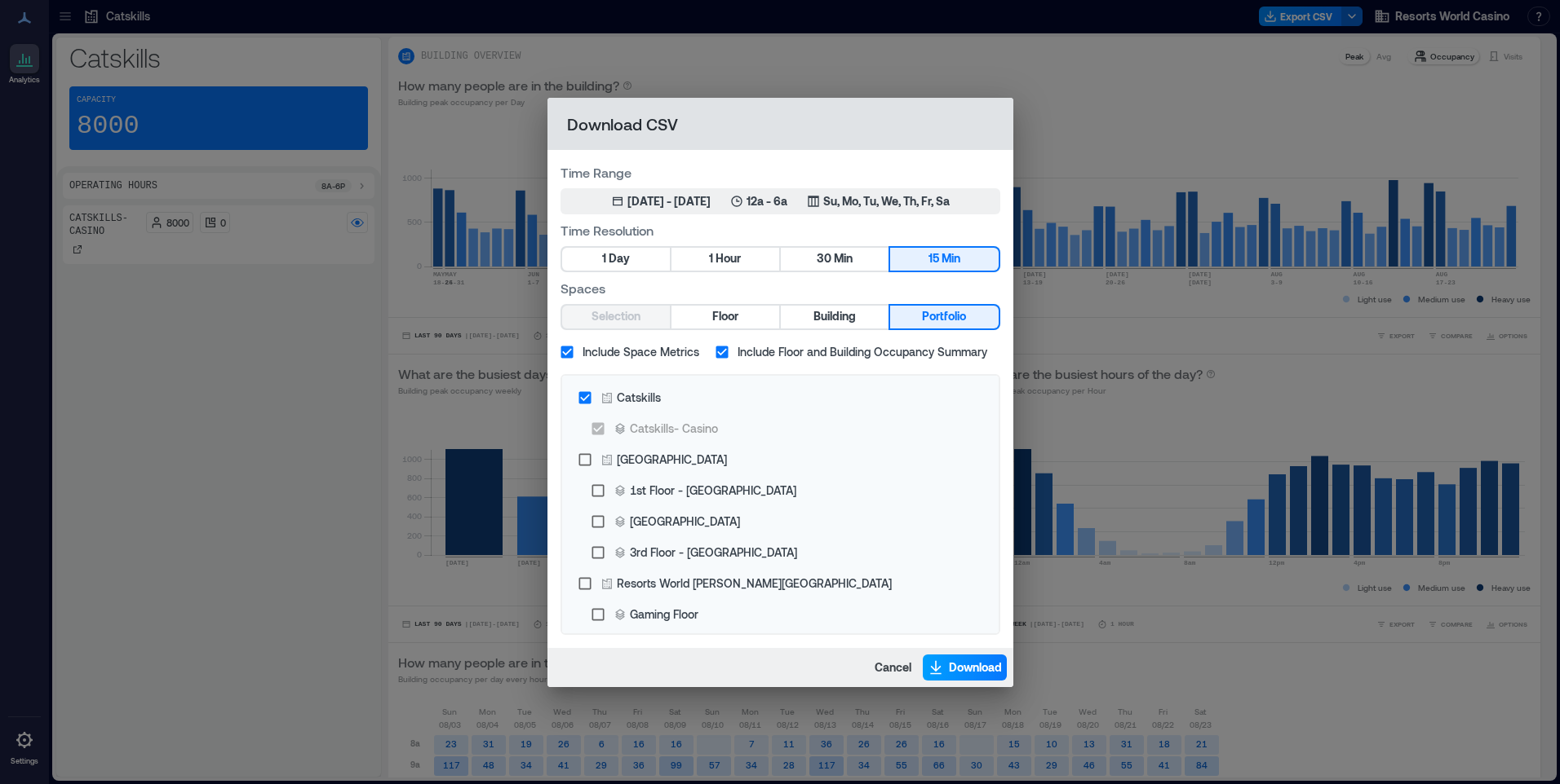
click at [962, 671] on span "Download" at bounding box center [975, 667] width 53 height 16
